Goal: Task Accomplishment & Management: Complete application form

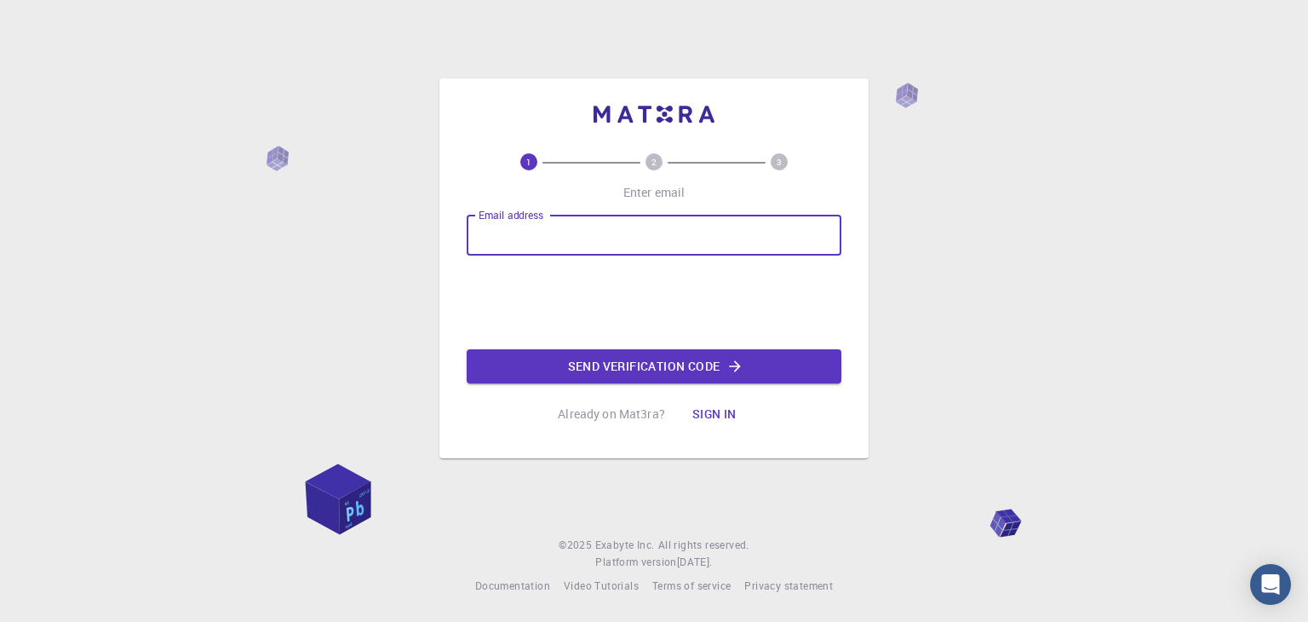
click at [545, 235] on div "Email address Email address" at bounding box center [654, 235] width 375 height 41
type input "[EMAIL_ADDRESS][DOMAIN_NAME]"
click at [618, 366] on button "Send verification code" at bounding box center [654, 366] width 375 height 34
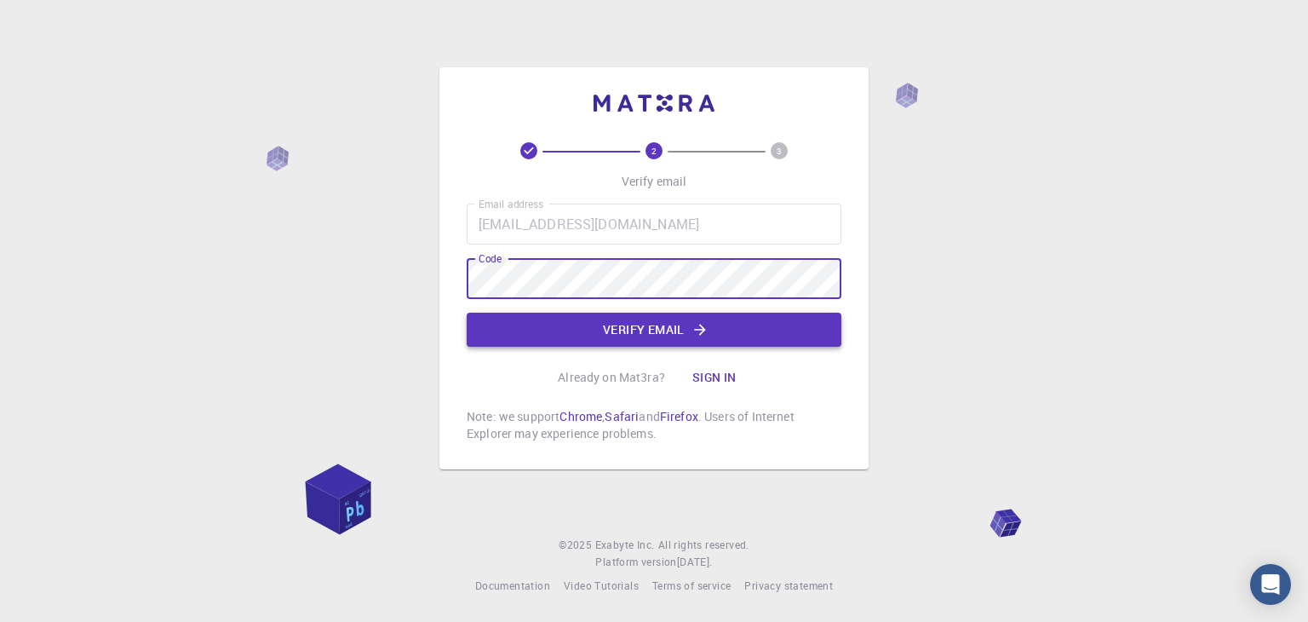
click at [656, 330] on button "Verify email" at bounding box center [654, 330] width 375 height 34
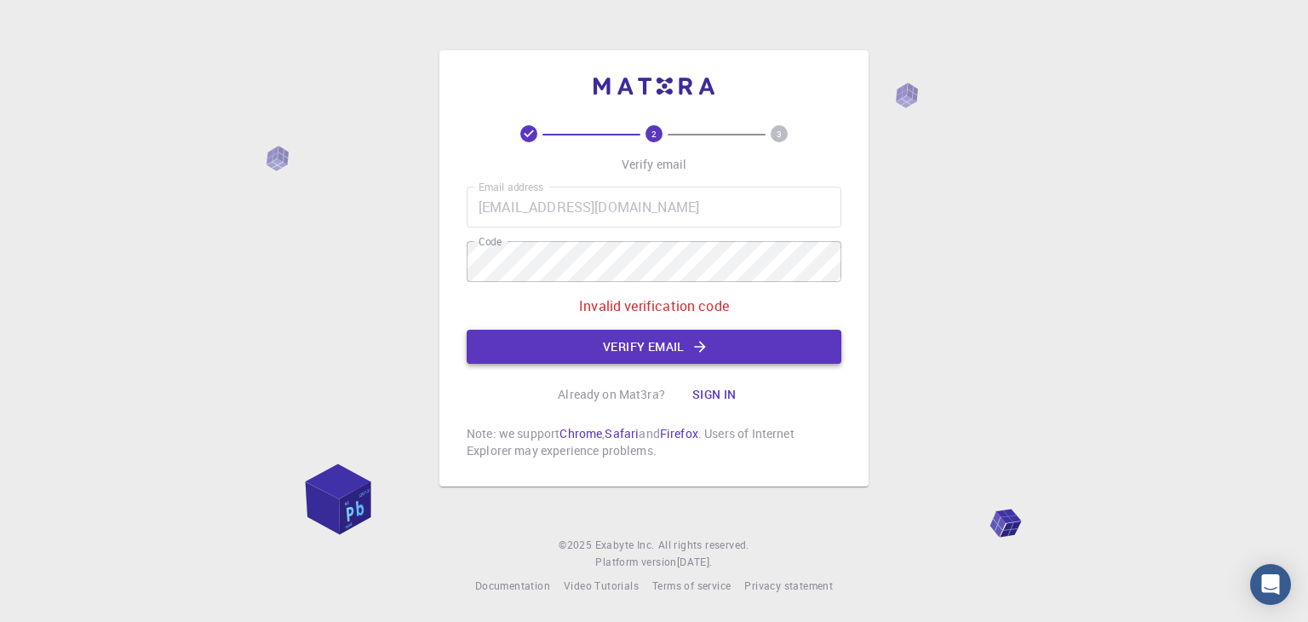
click at [656, 342] on button "Verify email" at bounding box center [654, 347] width 375 height 34
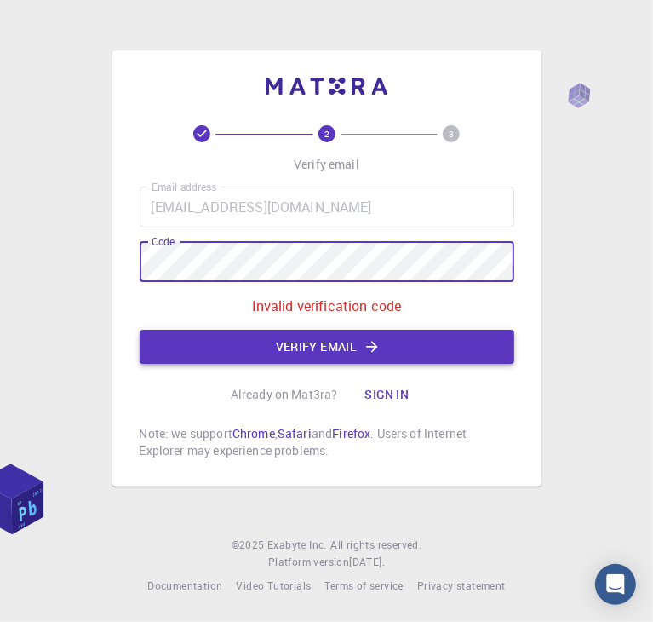
click at [313, 348] on button "Verify email" at bounding box center [327, 347] width 375 height 34
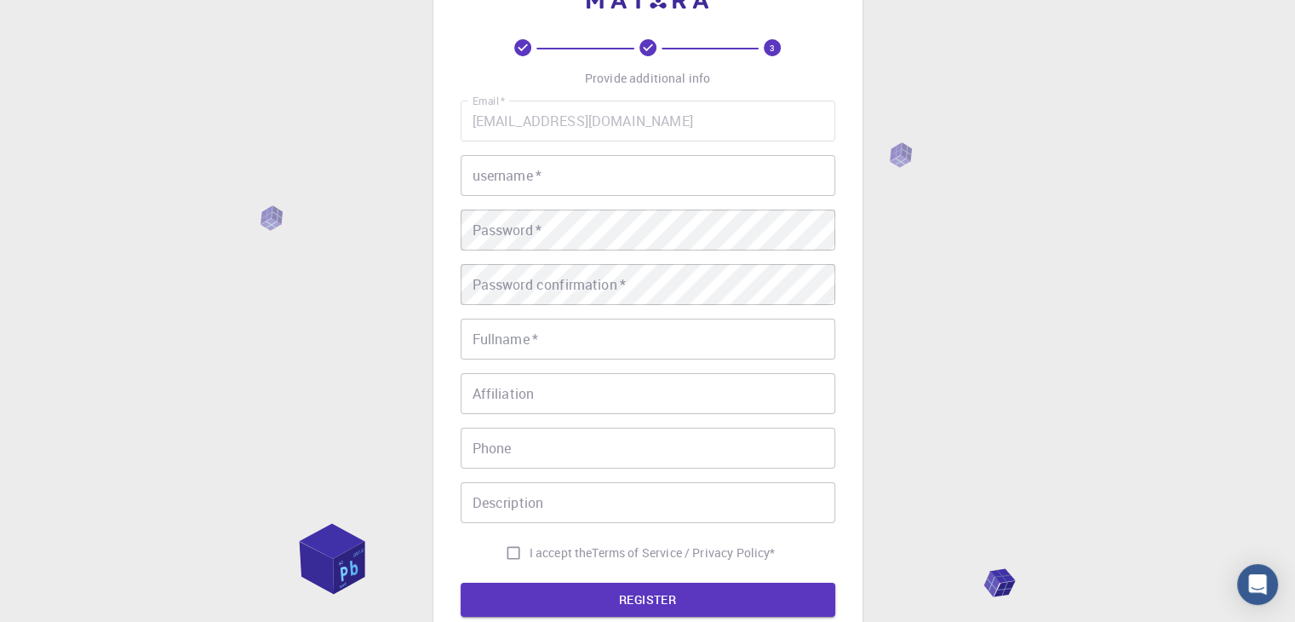
scroll to position [245, 0]
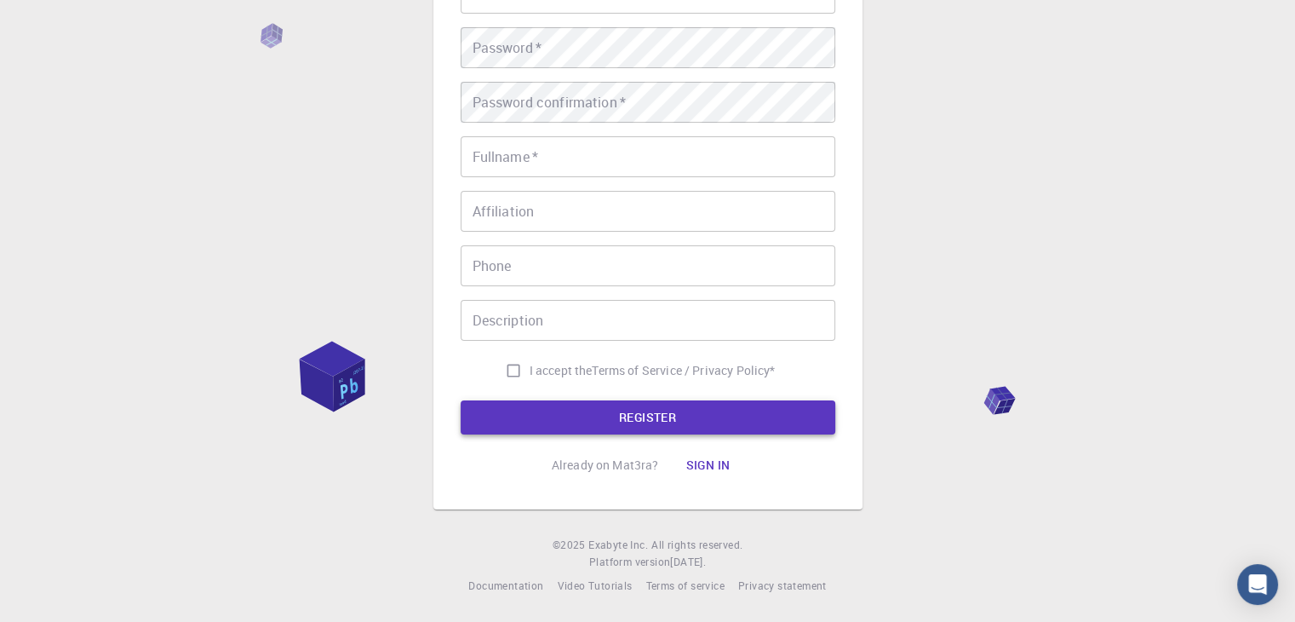
click at [619, 421] on button "REGISTER" at bounding box center [648, 417] width 375 height 34
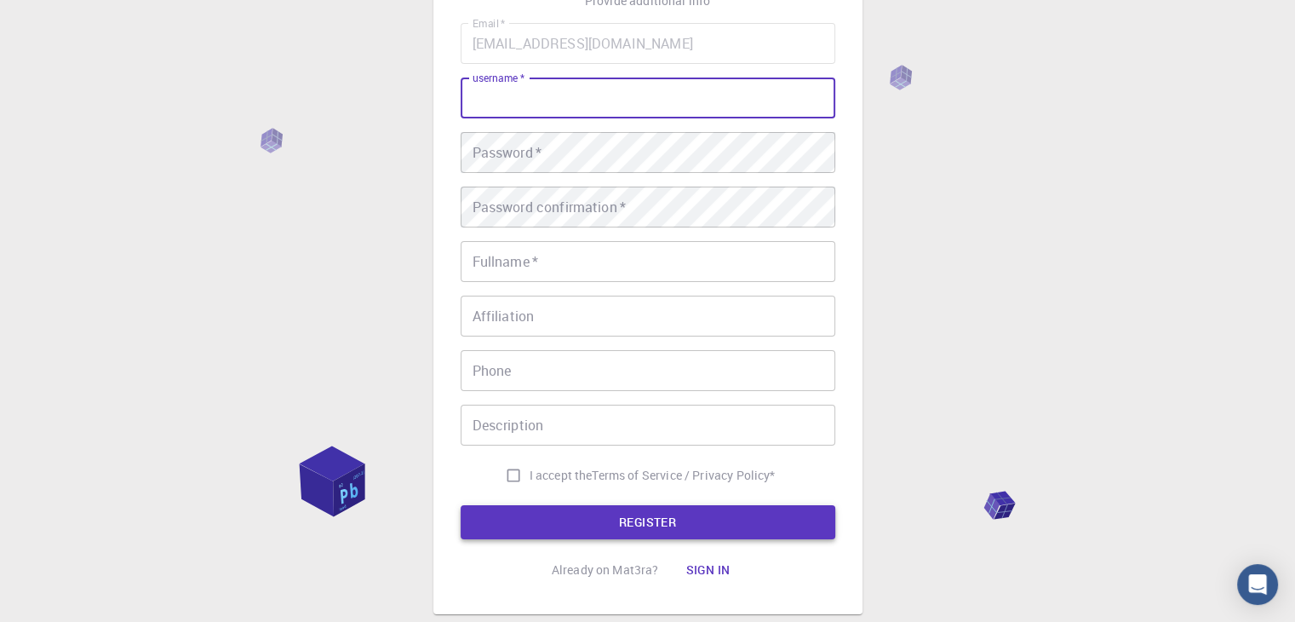
scroll to position [0, 0]
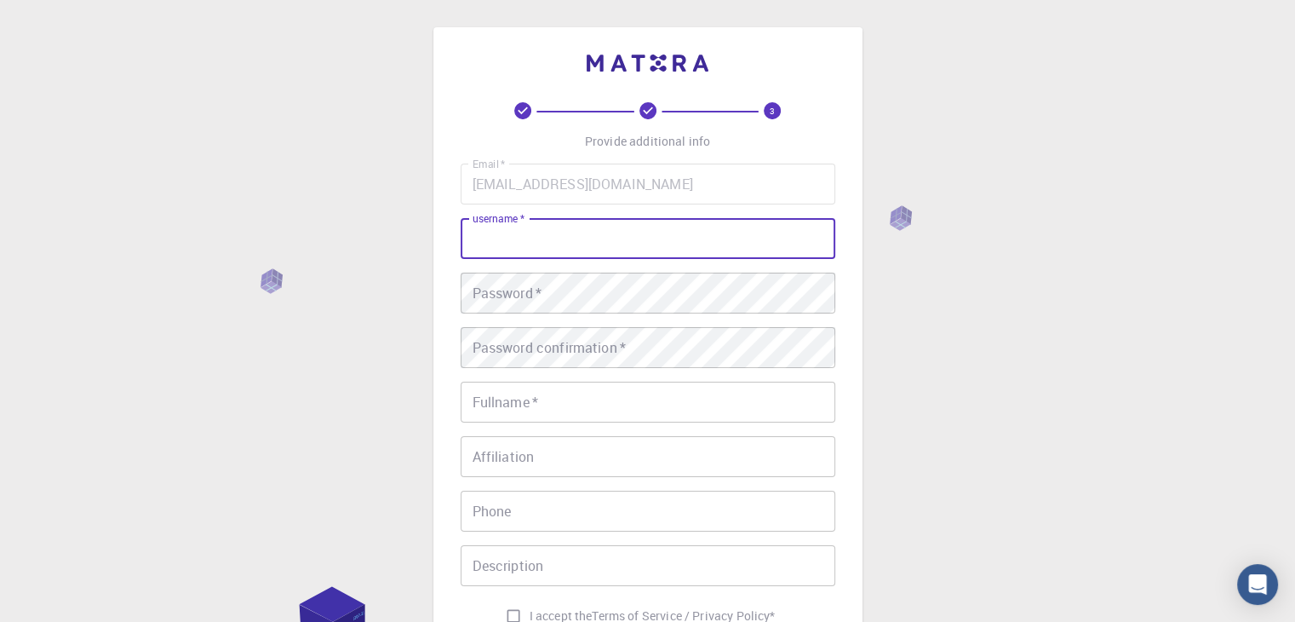
click at [562, 238] on input "username   *" at bounding box center [648, 238] width 375 height 41
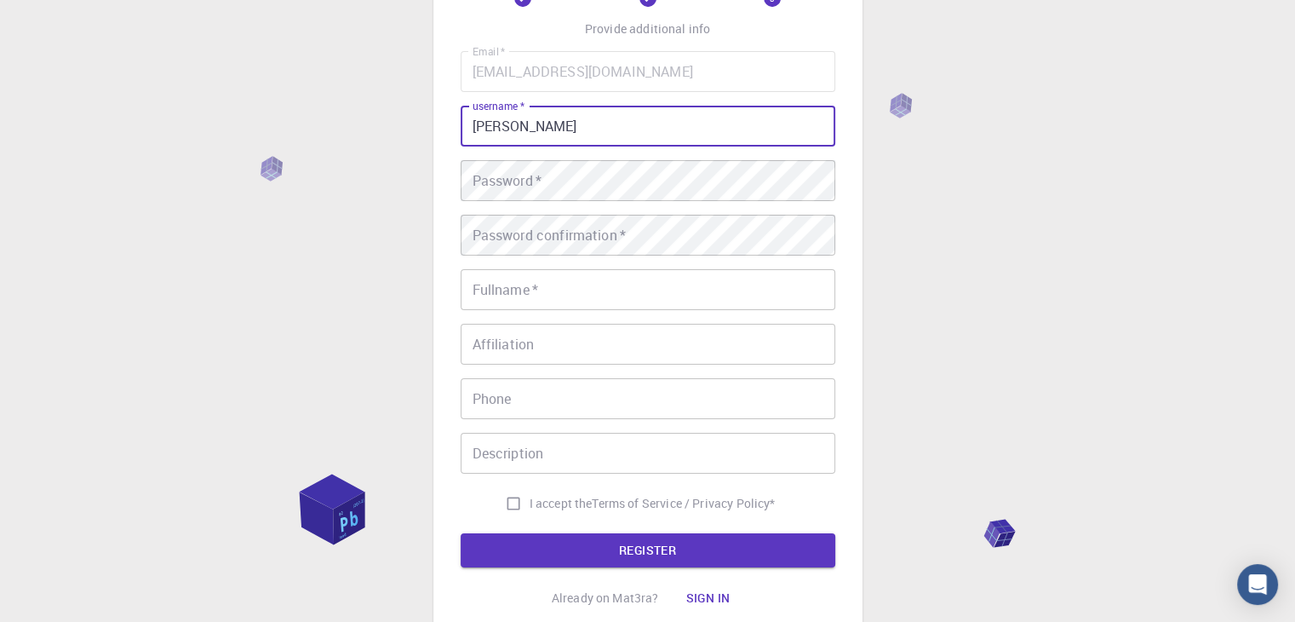
scroll to position [245, 0]
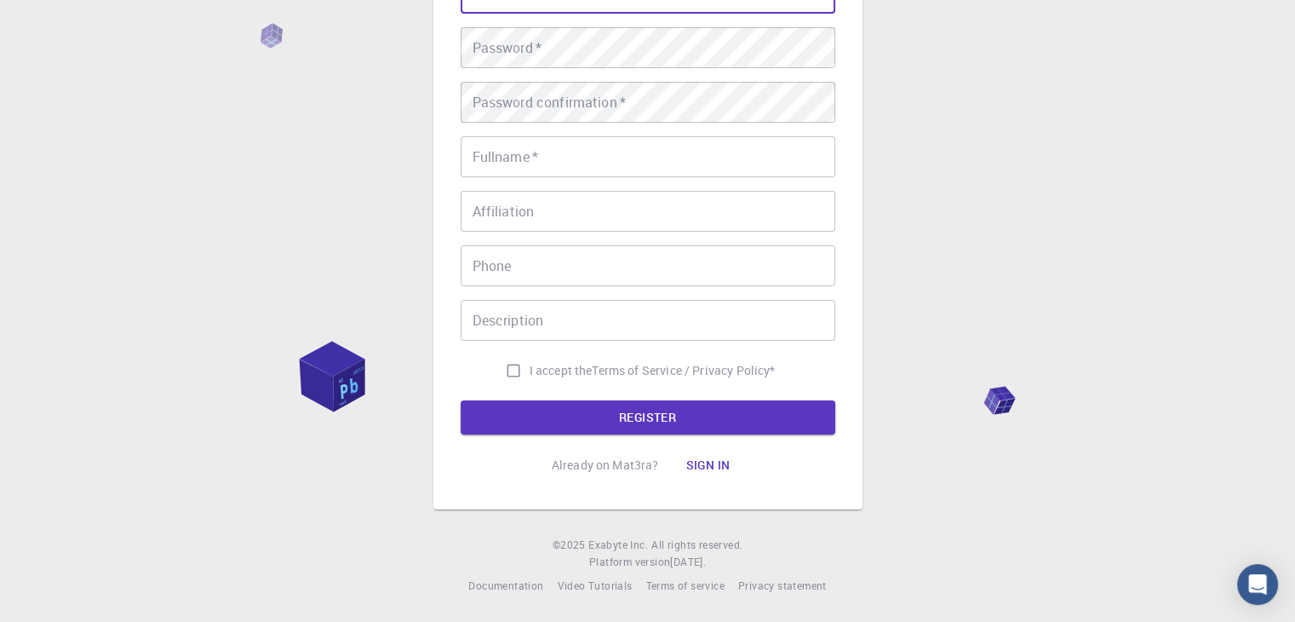
type input "[PERSON_NAME]"
click at [506, 372] on input "I accept the Terms of Service / Privacy Policy *" at bounding box center [513, 370] width 32 height 32
checkbox input "true"
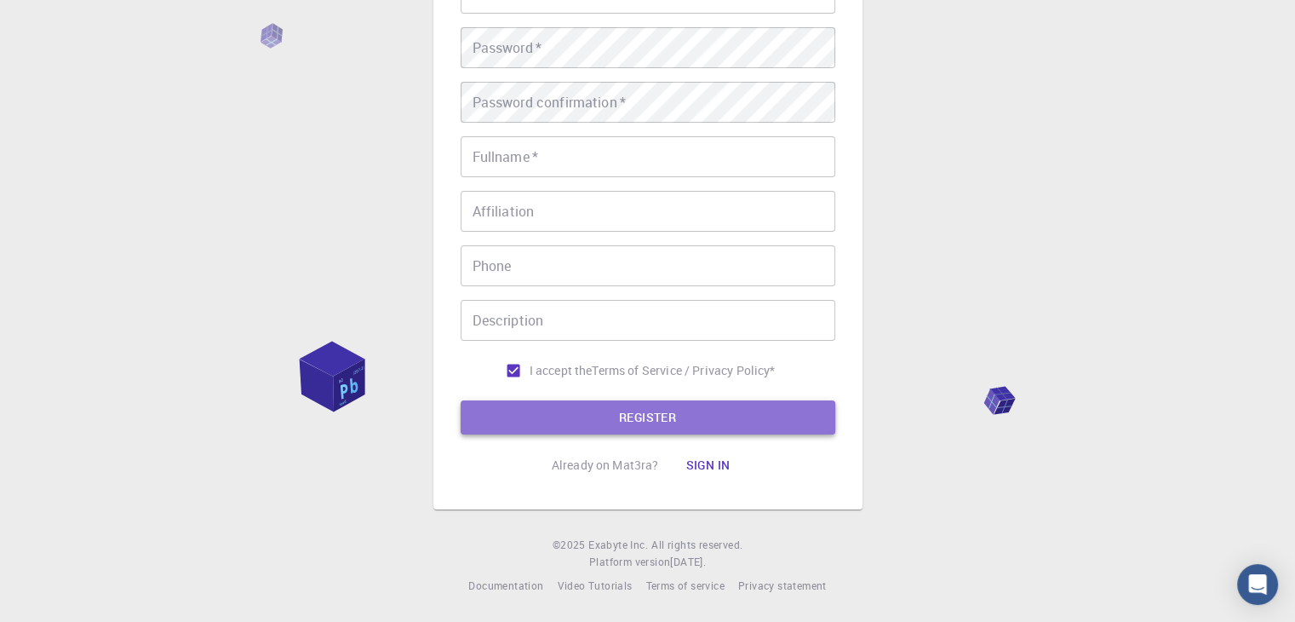
click at [610, 426] on button "REGISTER" at bounding box center [648, 417] width 375 height 34
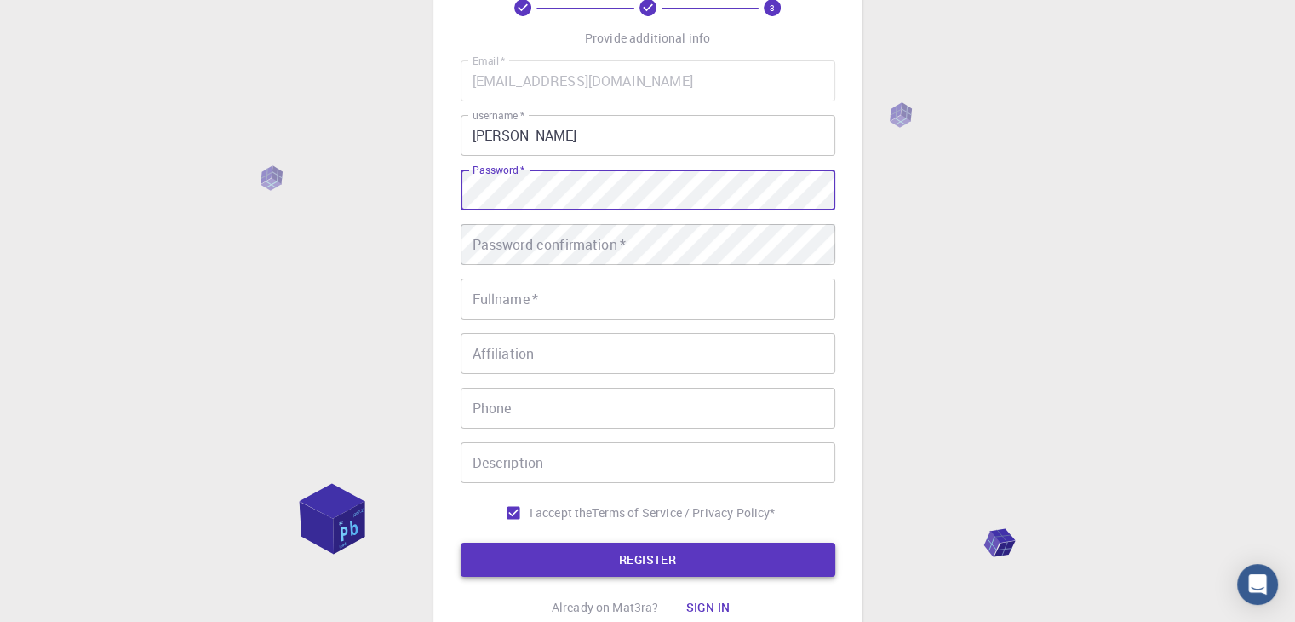
scroll to position [0, 0]
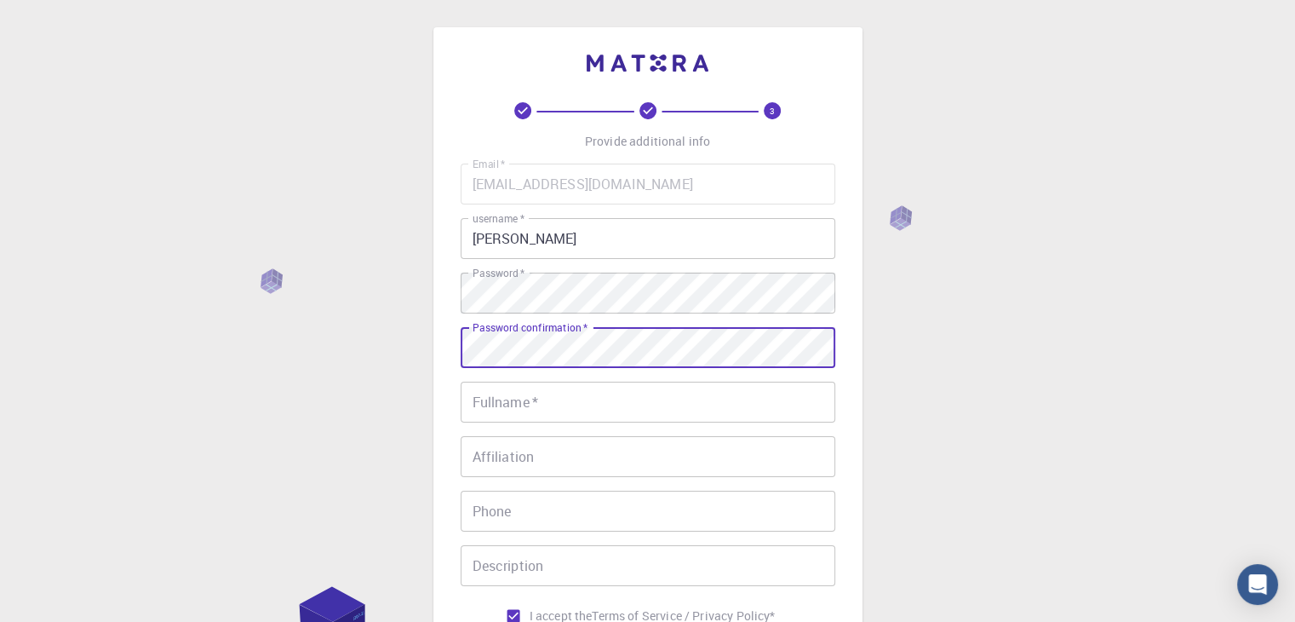
click at [521, 394] on input "Fullname   *" at bounding box center [648, 401] width 375 height 41
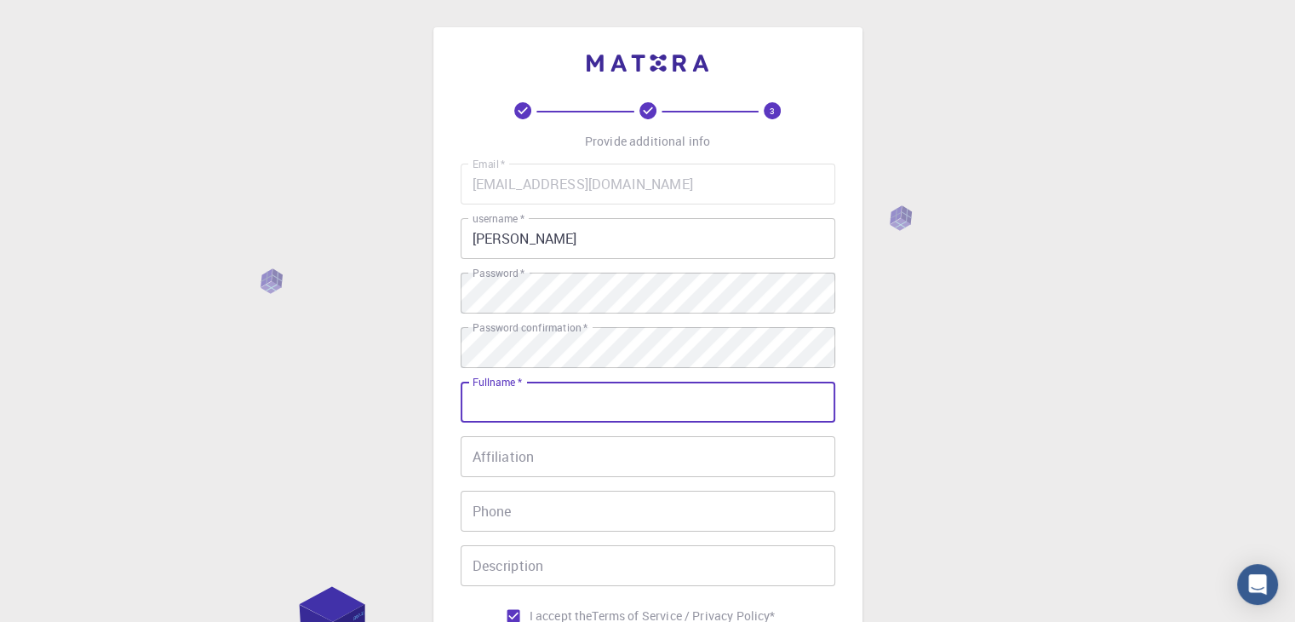
scroll to position [245, 0]
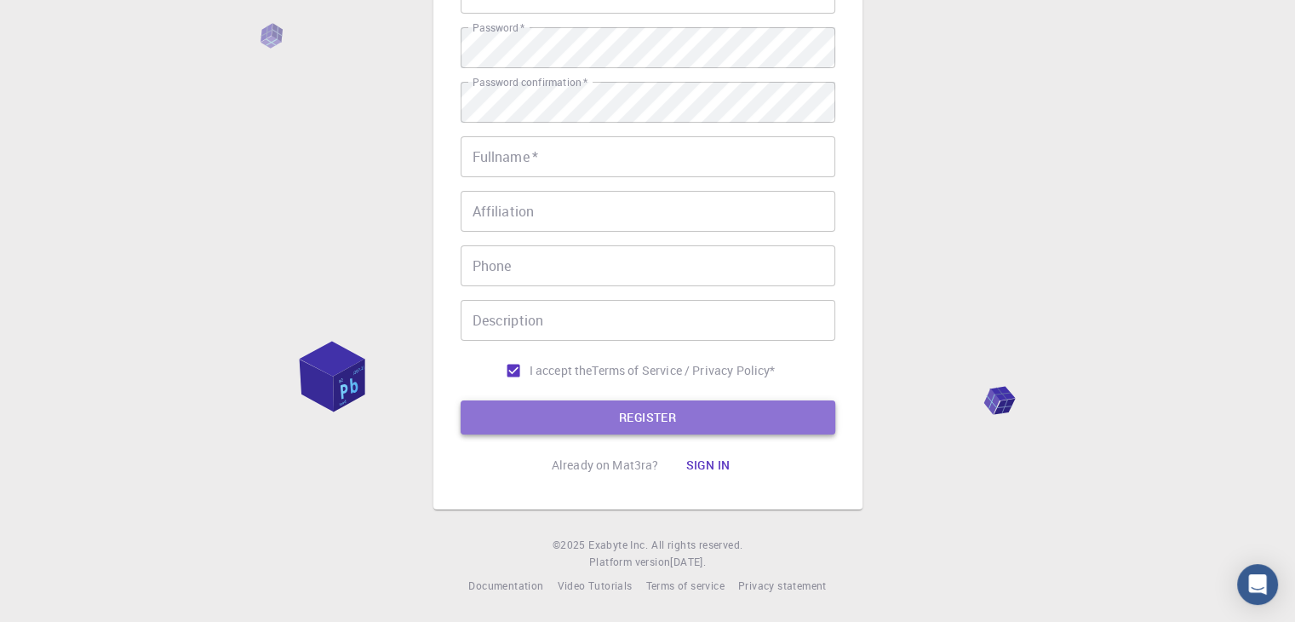
click at [536, 423] on button "REGISTER" at bounding box center [648, 417] width 375 height 34
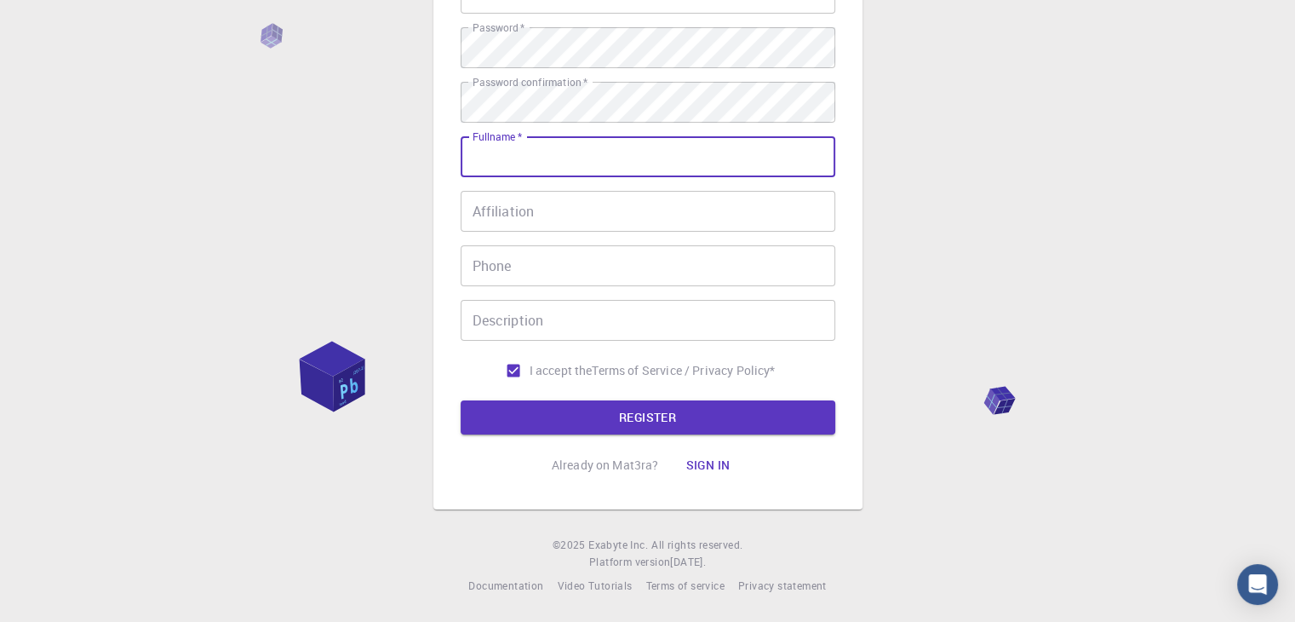
click at [603, 160] on input "Fullname   *" at bounding box center [648, 156] width 375 height 41
type input "[PERSON_NAME] m"
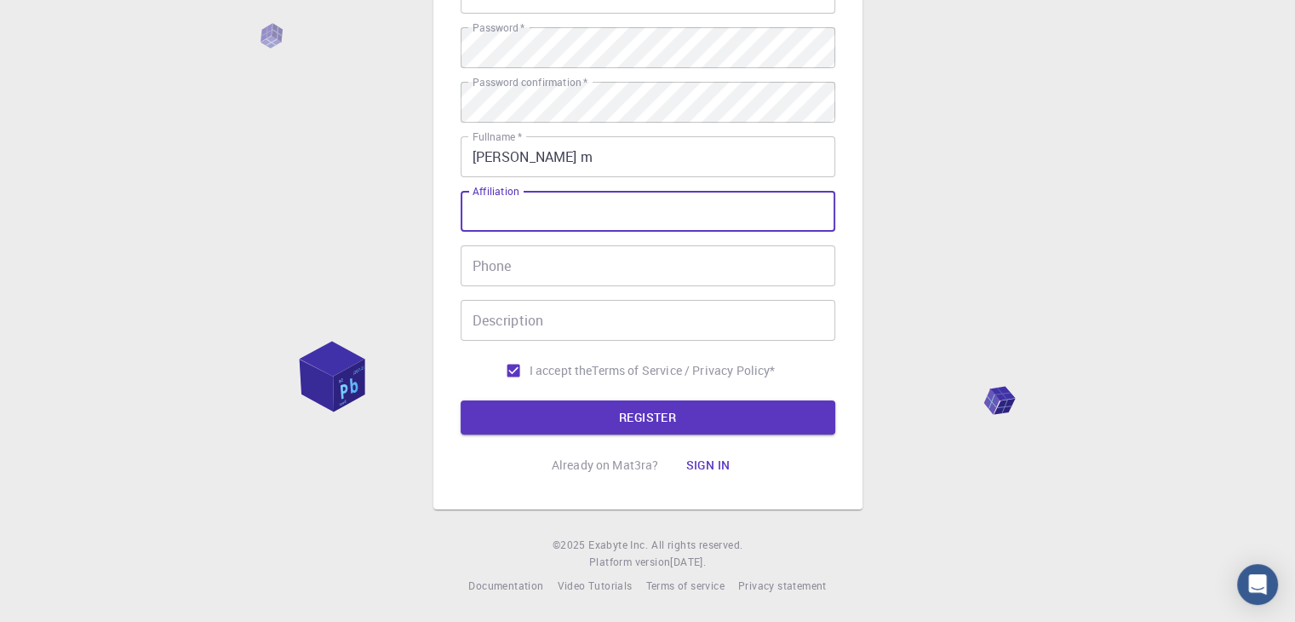
click at [555, 210] on input "Affiliation" at bounding box center [648, 211] width 375 height 41
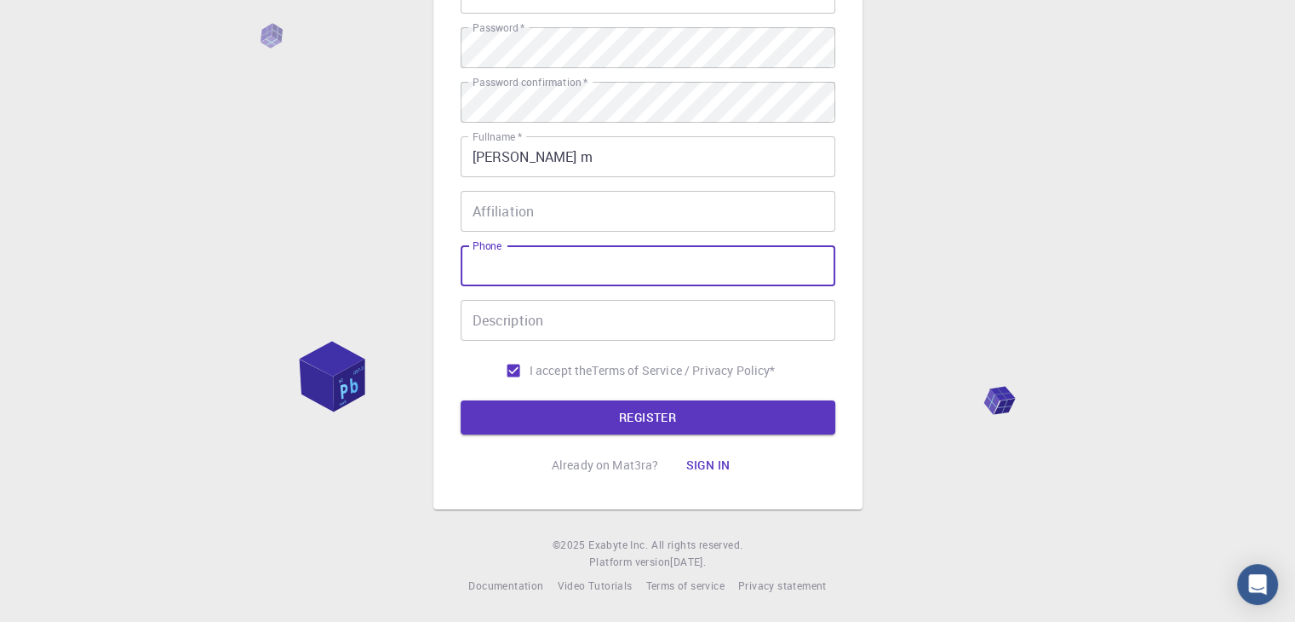
click at [537, 263] on input "Phone" at bounding box center [648, 265] width 375 height 41
click at [530, 416] on button "REGISTER" at bounding box center [648, 417] width 375 height 34
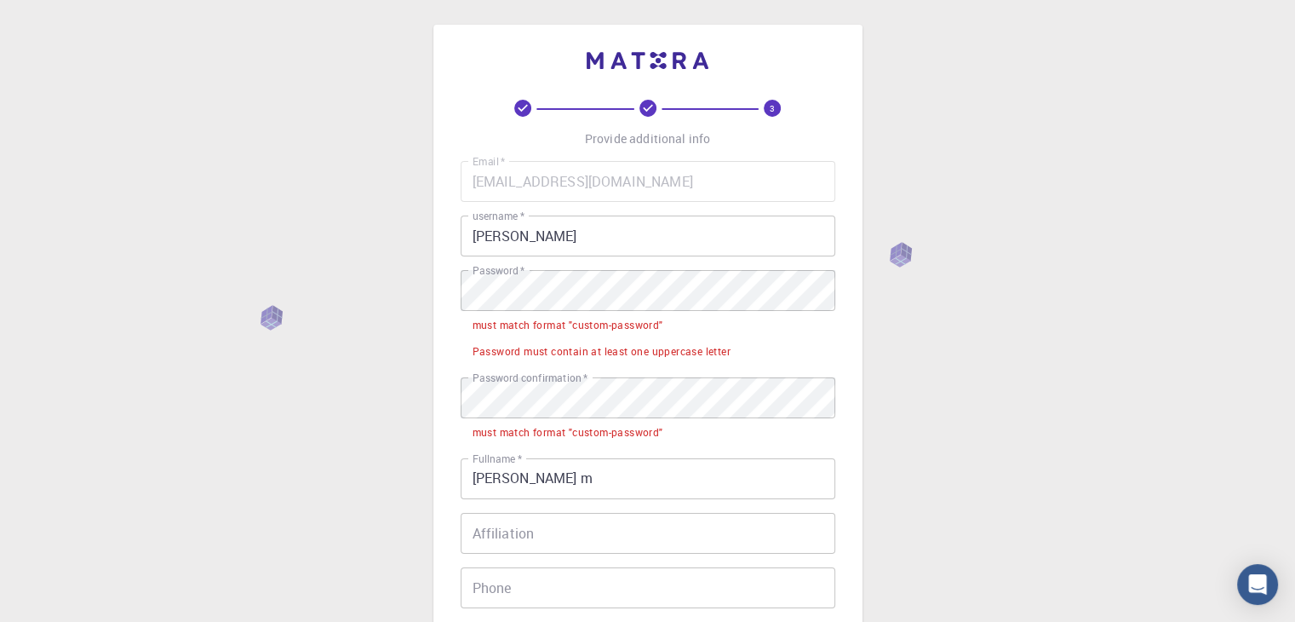
scroll to position [0, 0]
